Goal: Task Accomplishment & Management: Use online tool/utility

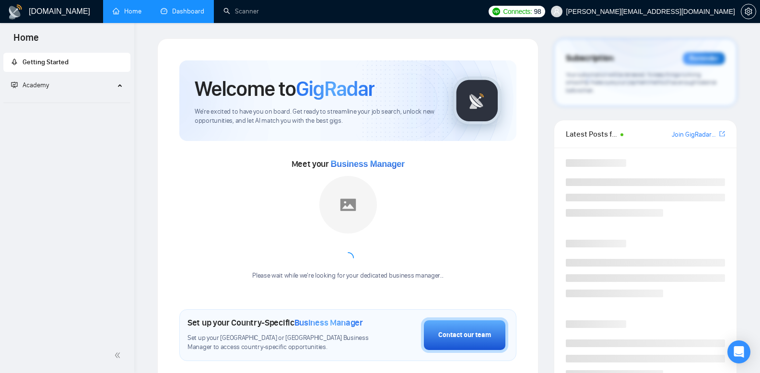
click at [177, 15] on link "Dashboard" at bounding box center [183, 11] width 44 height 8
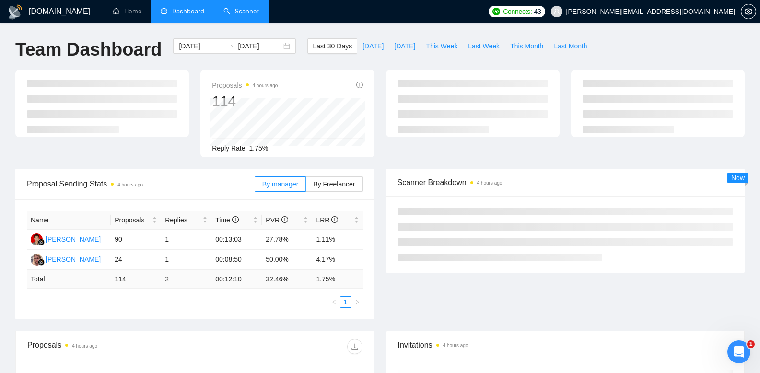
click at [231, 9] on link "Scanner" at bounding box center [241, 11] width 35 height 8
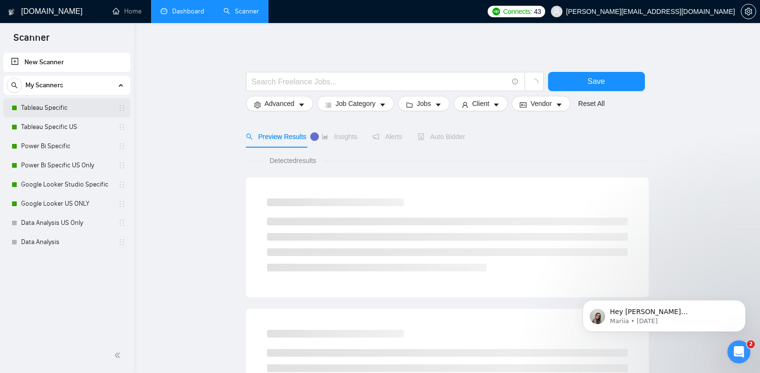
click at [75, 107] on link "Tableau Specific" at bounding box center [66, 107] width 91 height 19
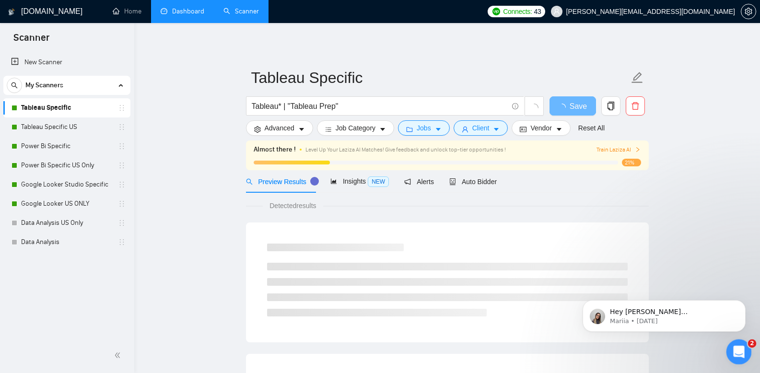
click at [731, 345] on div "Open Intercom Messenger" at bounding box center [738, 351] width 32 height 32
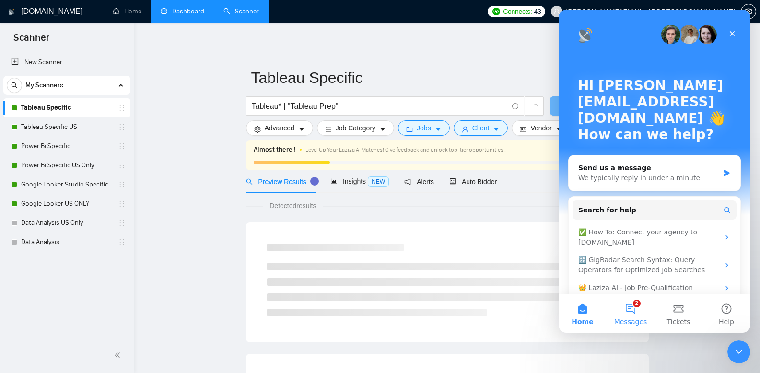
click at [626, 312] on button "2 Messages" at bounding box center [631, 314] width 48 height 38
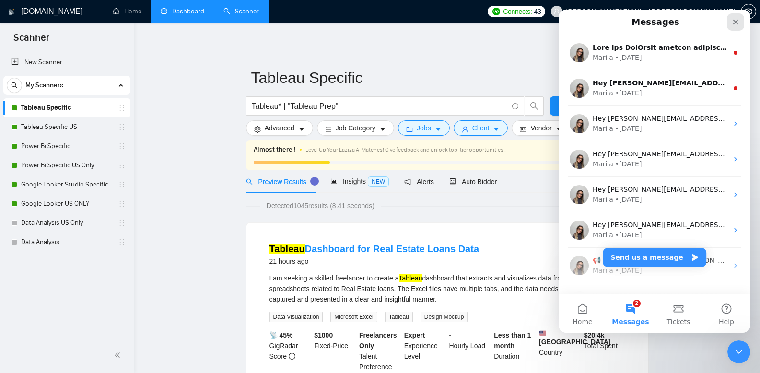
click at [740, 21] on div "Close" at bounding box center [735, 21] width 17 height 17
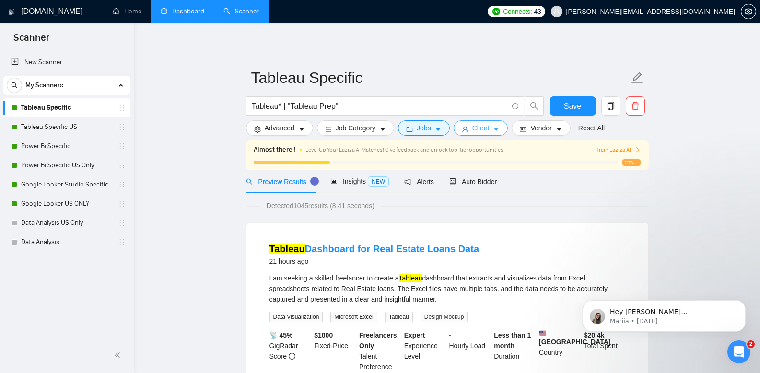
click at [474, 127] on button "Client" at bounding box center [481, 127] width 55 height 15
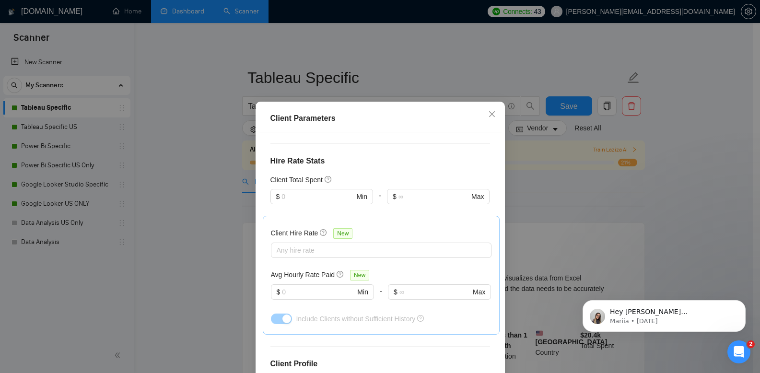
scroll to position [337, 0]
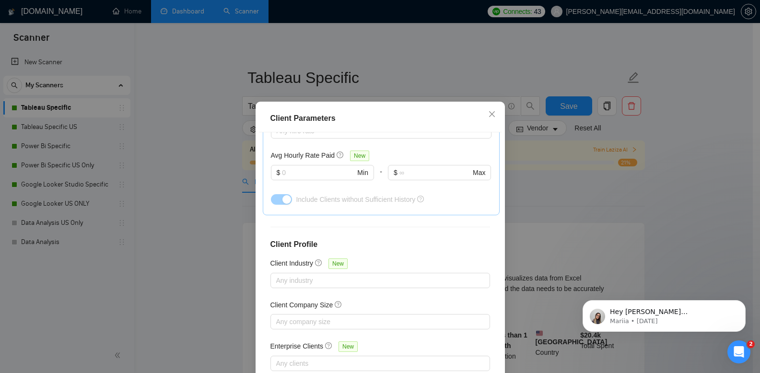
drag, startPoint x: 578, startPoint y: 211, endPoint x: 589, endPoint y: 211, distance: 10.1
click at [587, 211] on div "Client Parameters Client Location Include Client Countries Select Exclude Clien…" at bounding box center [380, 186] width 760 height 373
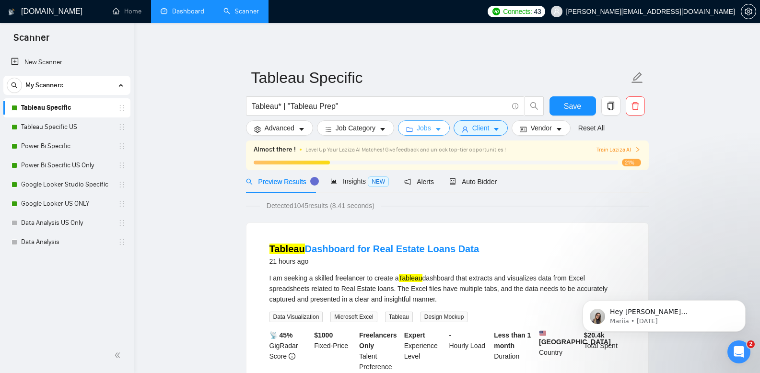
click at [413, 132] on icon "folder" at bounding box center [410, 129] width 6 height 5
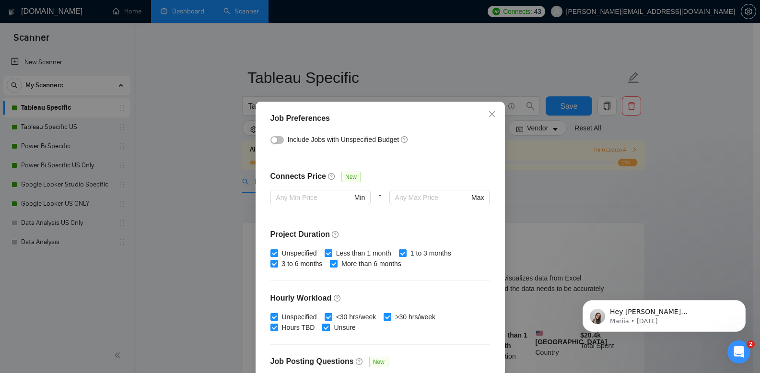
scroll to position [235, 0]
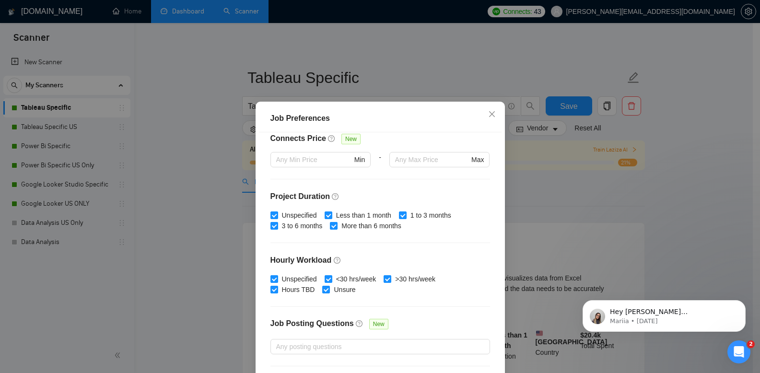
click at [644, 194] on div "Job Preferences Budget Project Type All Fixed Price Hourly Rate Fixed Price Bud…" at bounding box center [380, 186] width 760 height 373
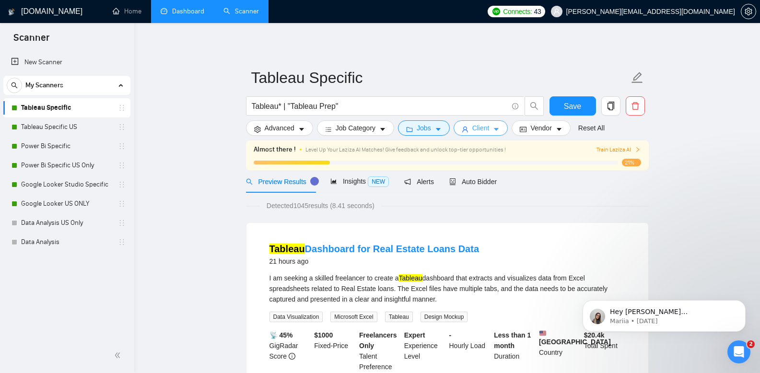
click at [488, 134] on button "Client" at bounding box center [481, 127] width 55 height 15
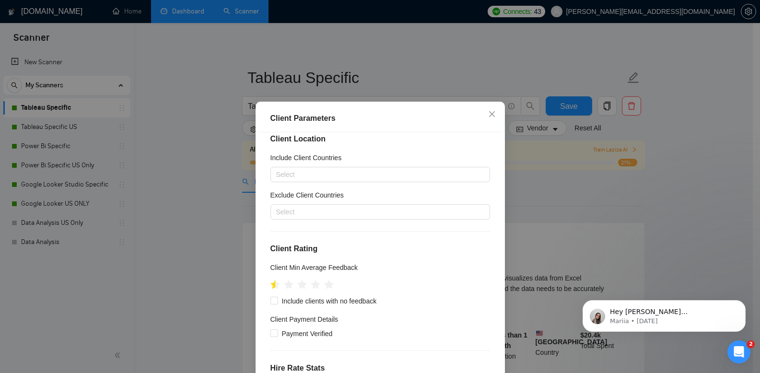
scroll to position [0, 0]
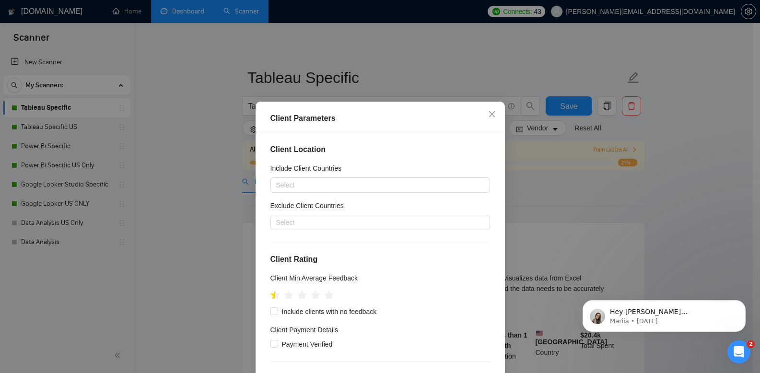
click at [641, 195] on div "Client Parameters Client Location Include Client Countries Select Exclude Clien…" at bounding box center [380, 186] width 760 height 373
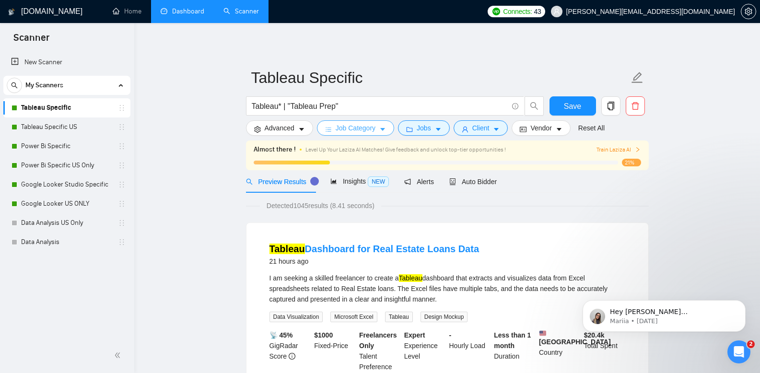
click at [381, 123] on button "Job Category" at bounding box center [355, 127] width 77 height 15
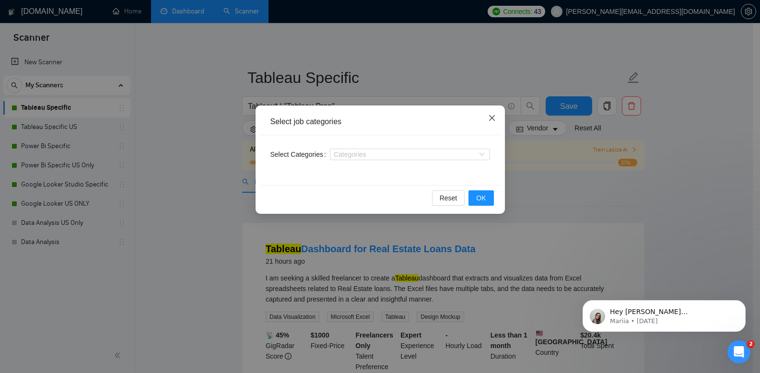
click at [497, 114] on span "Close" at bounding box center [492, 119] width 26 height 26
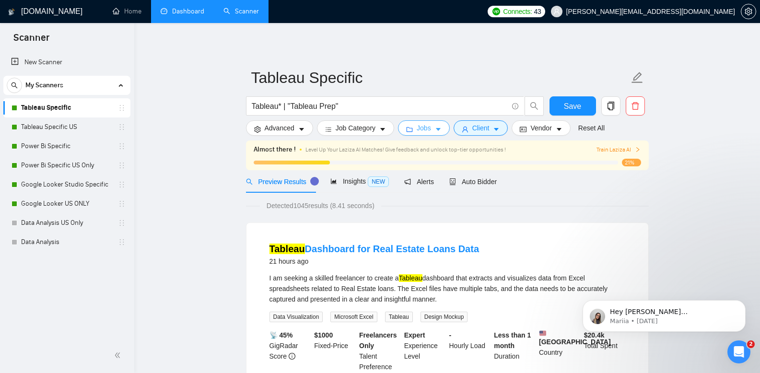
click at [421, 133] on span "Jobs" at bounding box center [424, 128] width 14 height 11
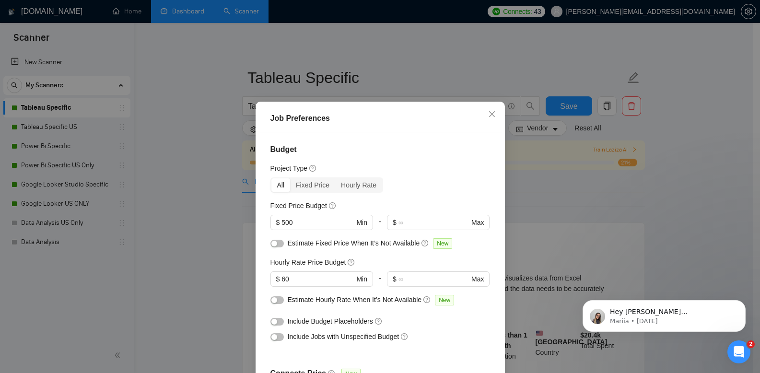
click at [563, 202] on div "Job Preferences Budget Project Type All Fixed Price Hourly Rate Fixed Price Bud…" at bounding box center [380, 186] width 760 height 373
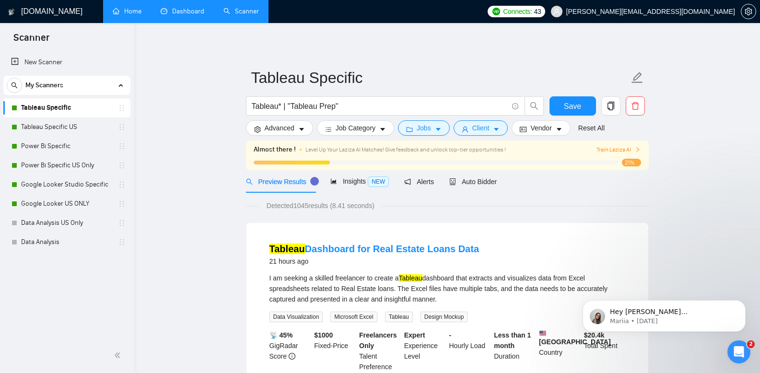
click at [130, 10] on link "Home" at bounding box center [127, 11] width 29 height 8
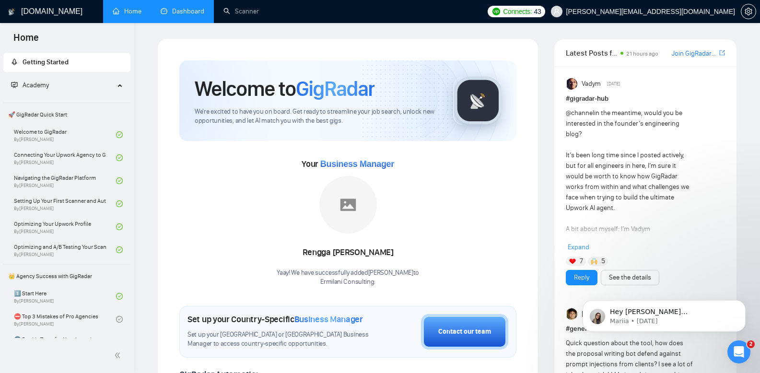
click at [193, 15] on link "Dashboard" at bounding box center [183, 11] width 44 height 8
